Goal: Task Accomplishment & Management: Use online tool/utility

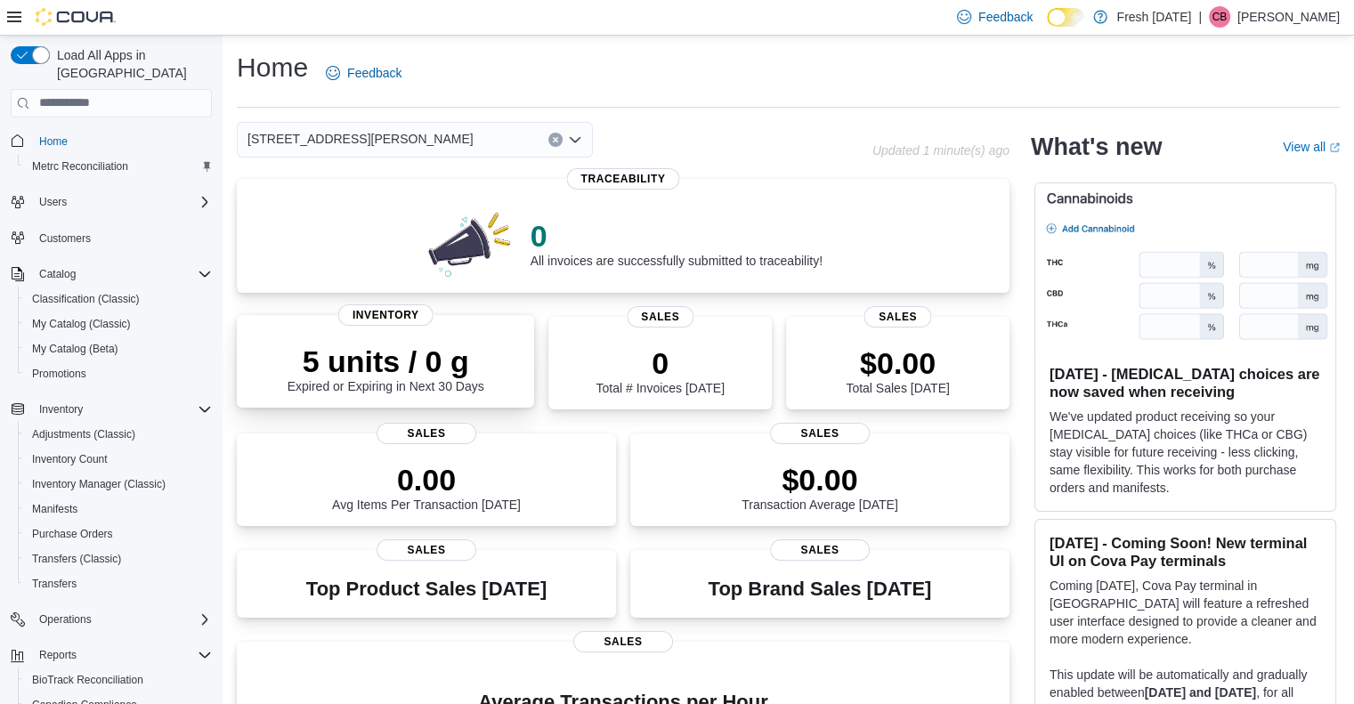
click at [355, 374] on p "5 units / 0 g" at bounding box center [386, 362] width 197 height 36
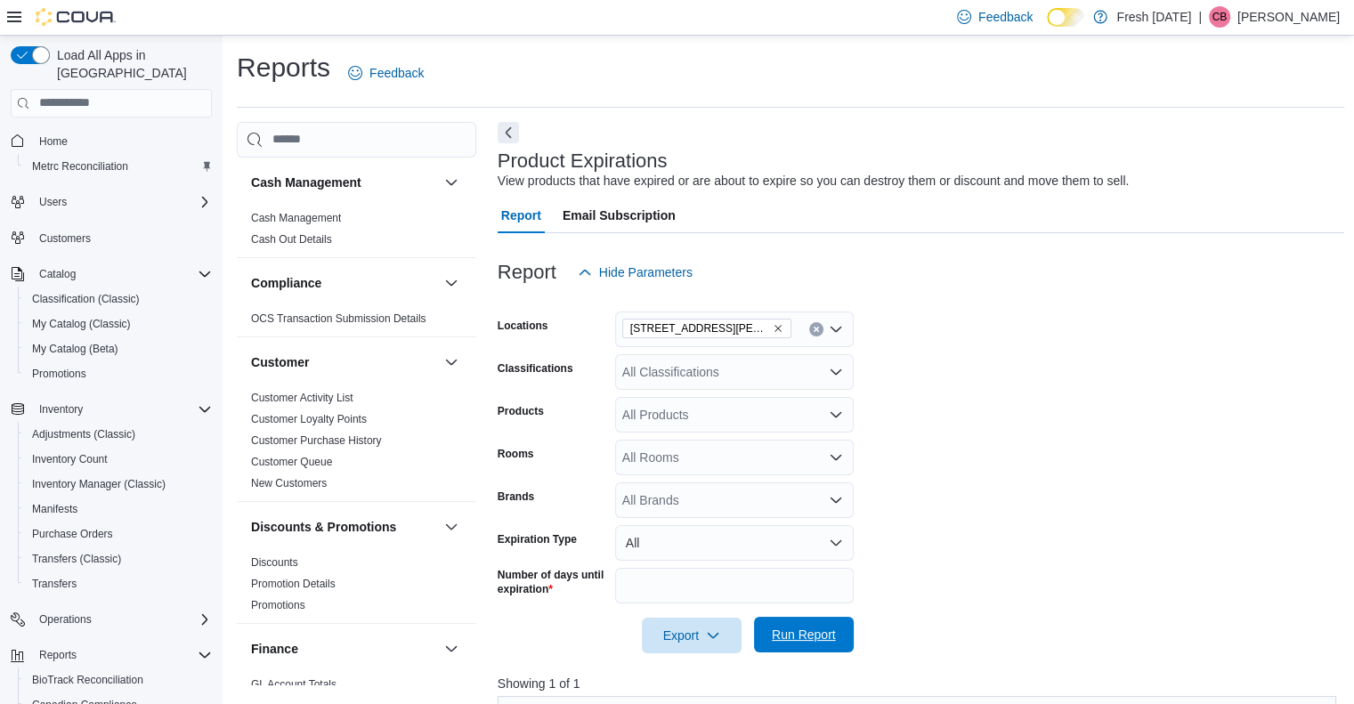
click at [800, 637] on span "Run Report" at bounding box center [804, 635] width 64 height 18
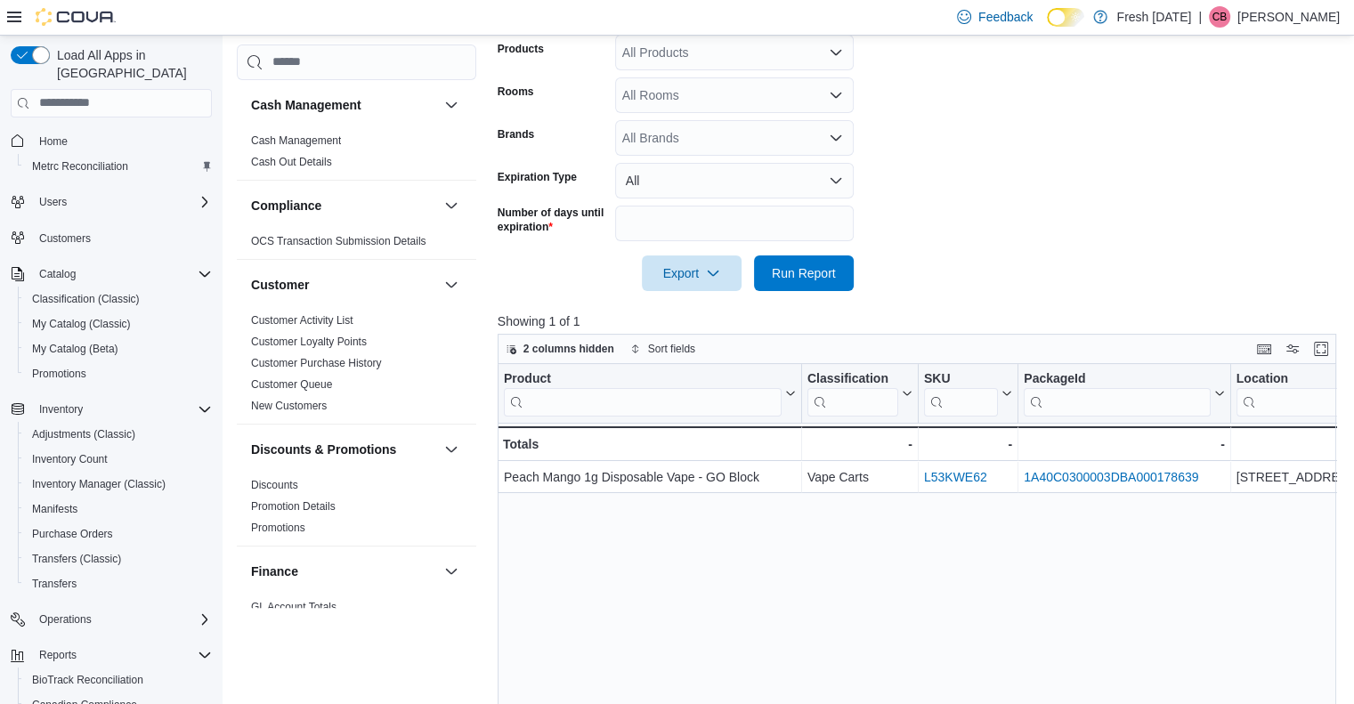
scroll to position [363, 0]
